Goal: Task Accomplishment & Management: Manage account settings

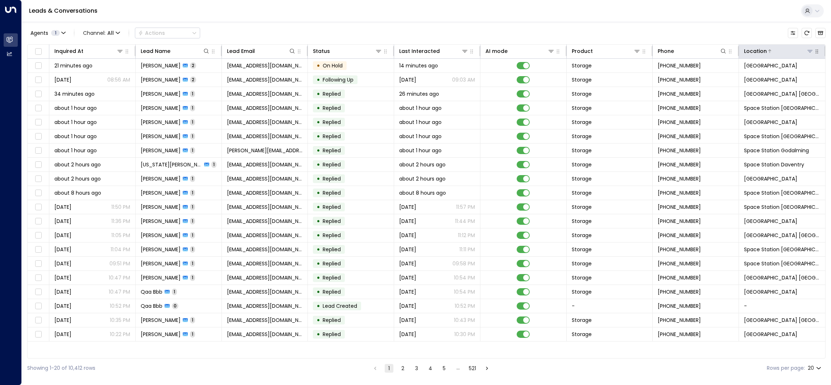
click at [810, 53] on icon at bounding box center [810, 51] width 6 height 6
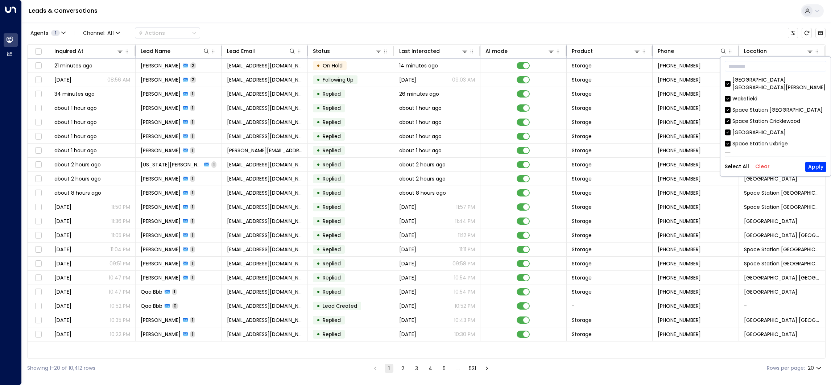
click at [762, 167] on button "Clear" at bounding box center [762, 167] width 14 height 6
click at [769, 146] on div "[GEOGRAPHIC_DATA] [GEOGRAPHIC_DATA]" at bounding box center [779, 153] width 94 height 15
click at [817, 166] on button "Apply" at bounding box center [815, 167] width 21 height 10
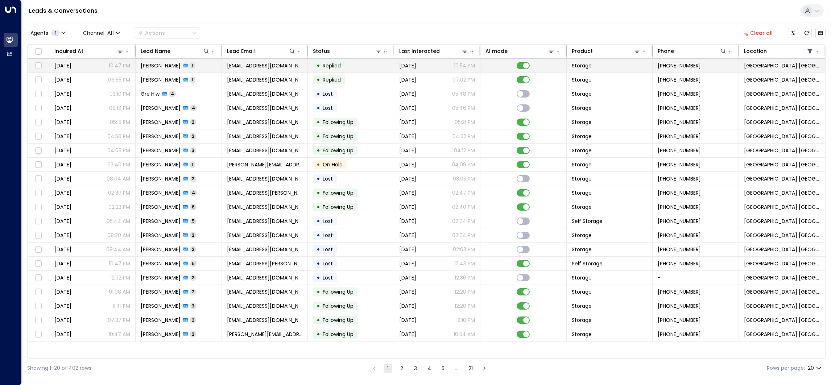
click at [194, 65] on span "1" at bounding box center [192, 65] width 5 height 6
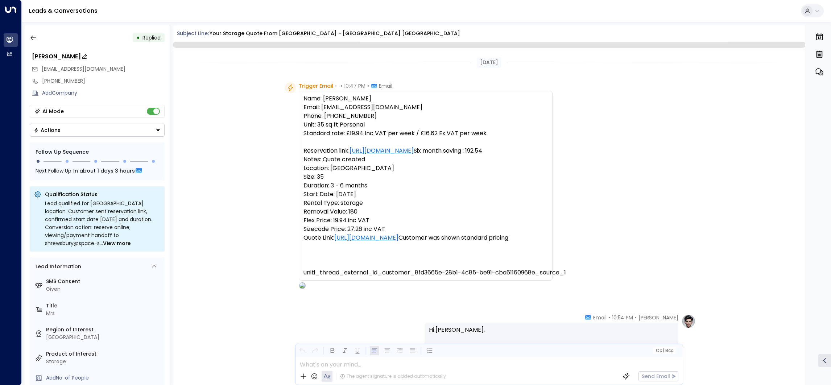
scroll to position [223, 0]
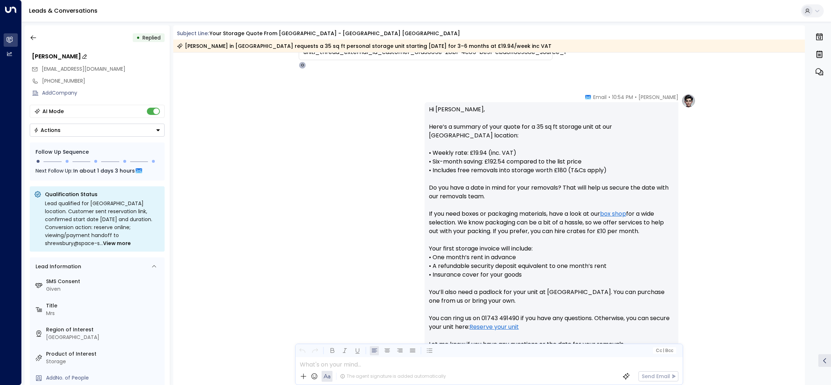
click at [69, 56] on div "[PERSON_NAME]" at bounding box center [98, 56] width 133 height 9
click at [70, 56] on input "**********" at bounding box center [97, 56] width 130 height 9
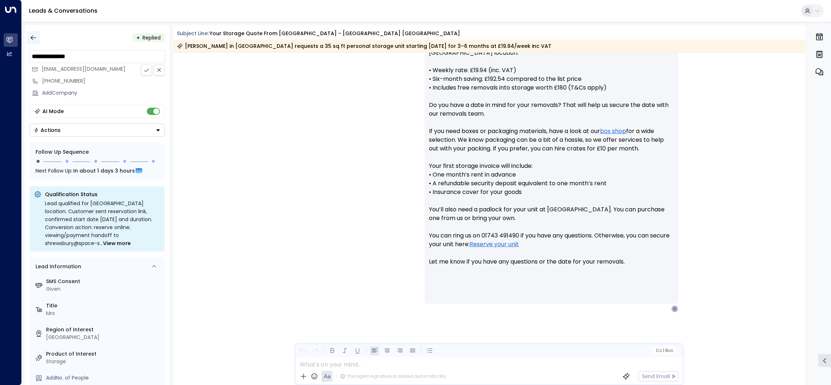
click at [32, 35] on icon "button" at bounding box center [33, 37] width 7 height 7
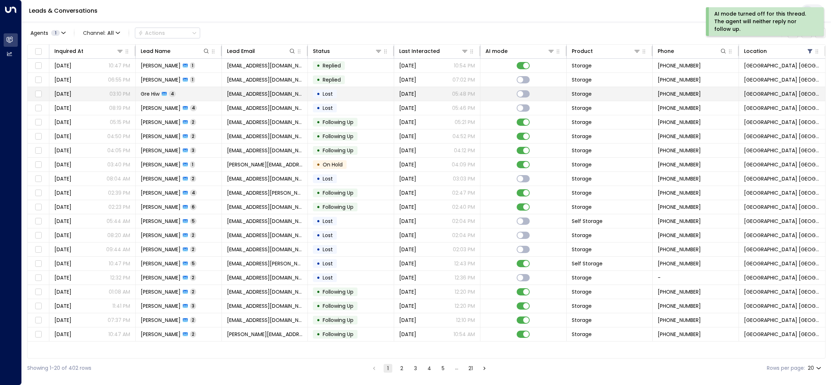
click at [484, 90] on td at bounding box center [523, 94] width 86 height 14
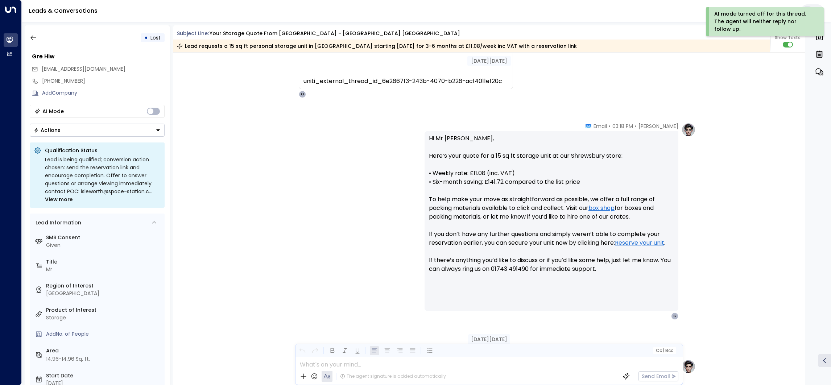
scroll to position [150, 0]
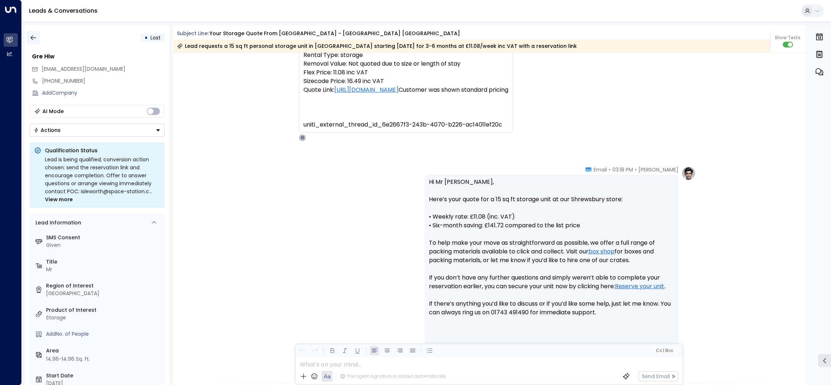
click at [33, 38] on icon "button" at bounding box center [33, 37] width 7 height 7
